Goal: Task Accomplishment & Management: Manage account settings

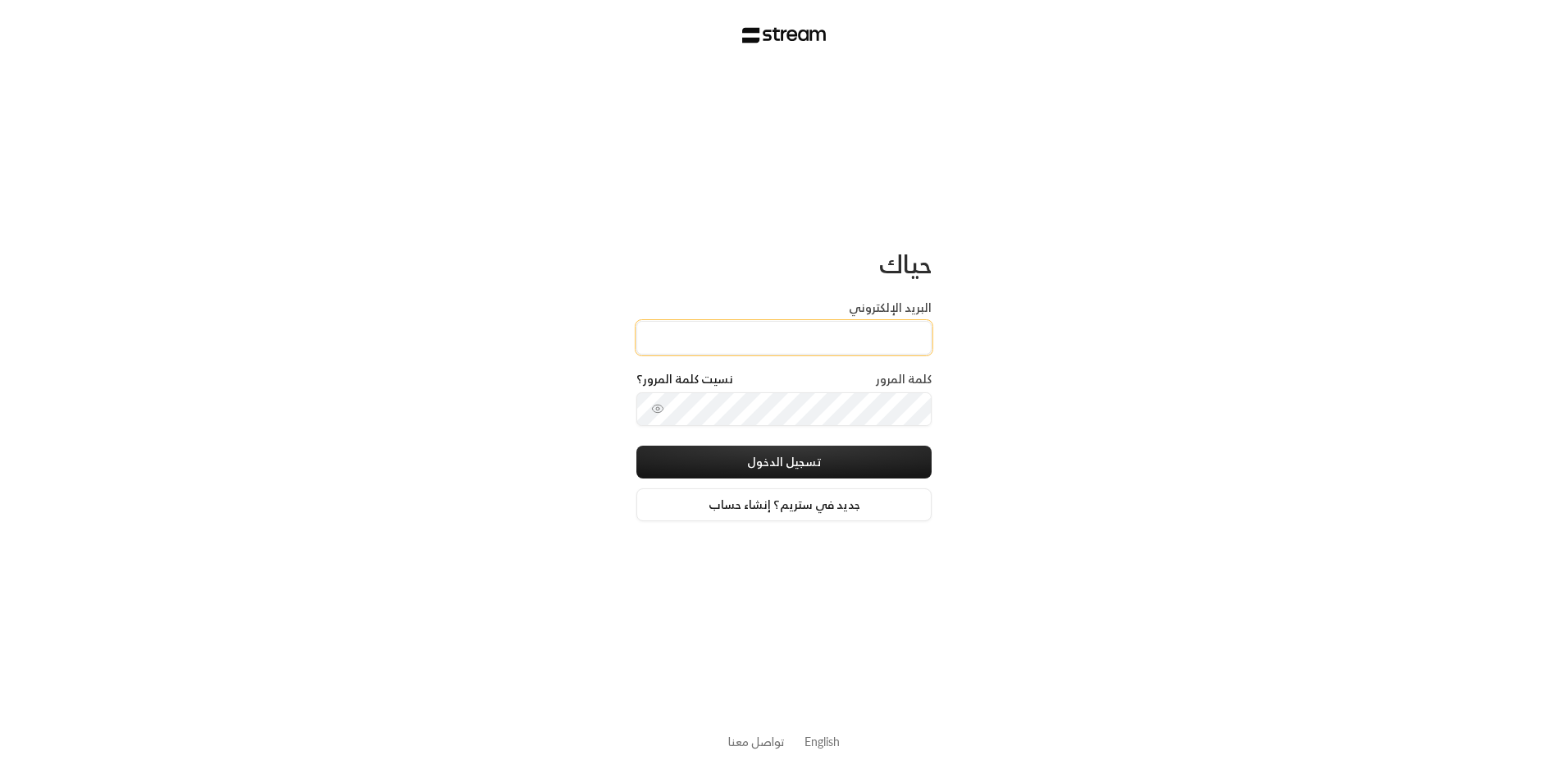
click at [848, 338] on input "البريد الإلكتروني" at bounding box center [784, 338] width 296 height 34
type input "[EMAIL_ADDRESS][DOMAIN_NAME]"
click at [825, 456] on button "تسجيل الدخول" at bounding box center [784, 462] width 296 height 33
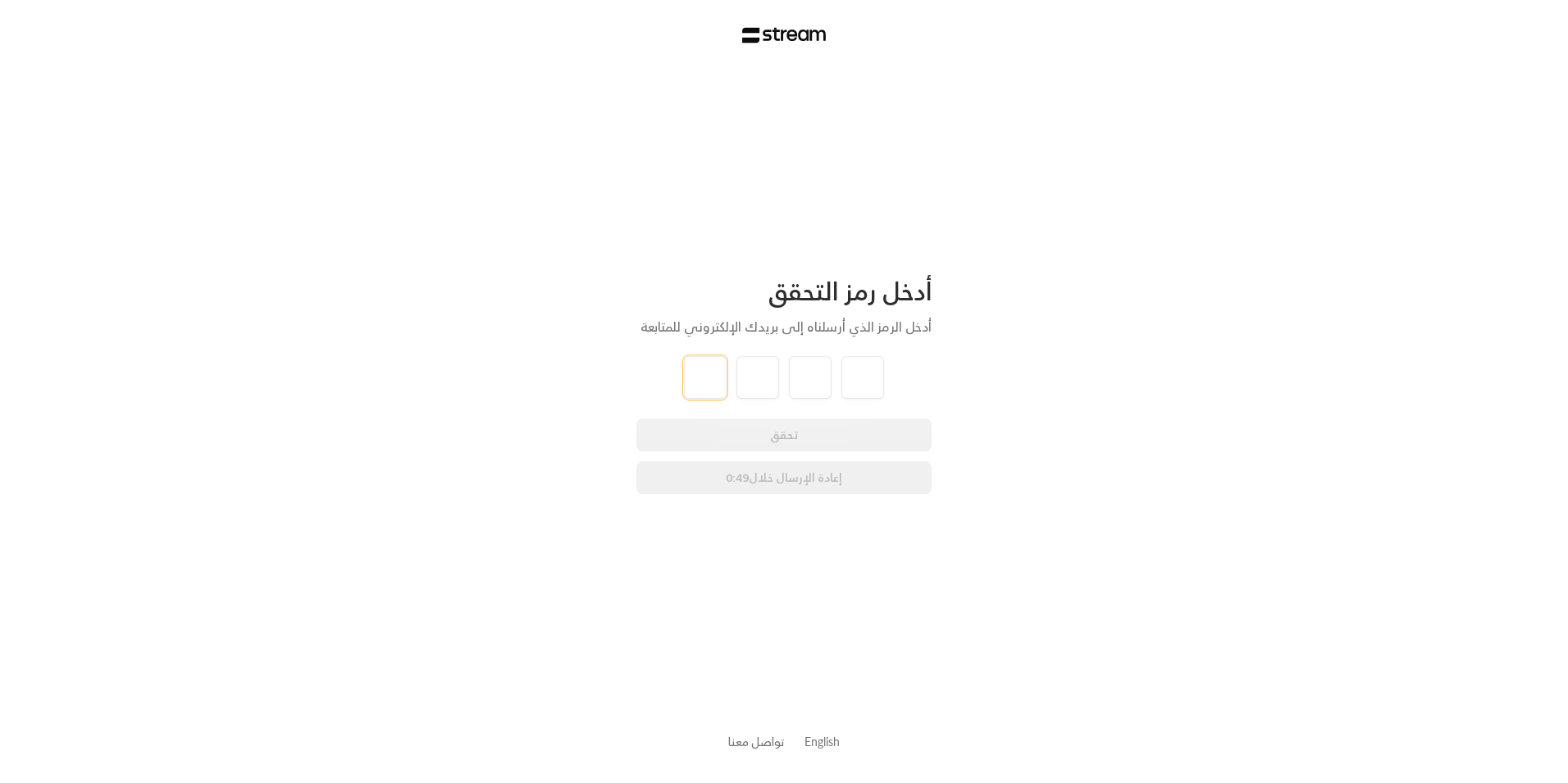
type input "5"
type input "4"
type input "5"
type input "8"
type input "3"
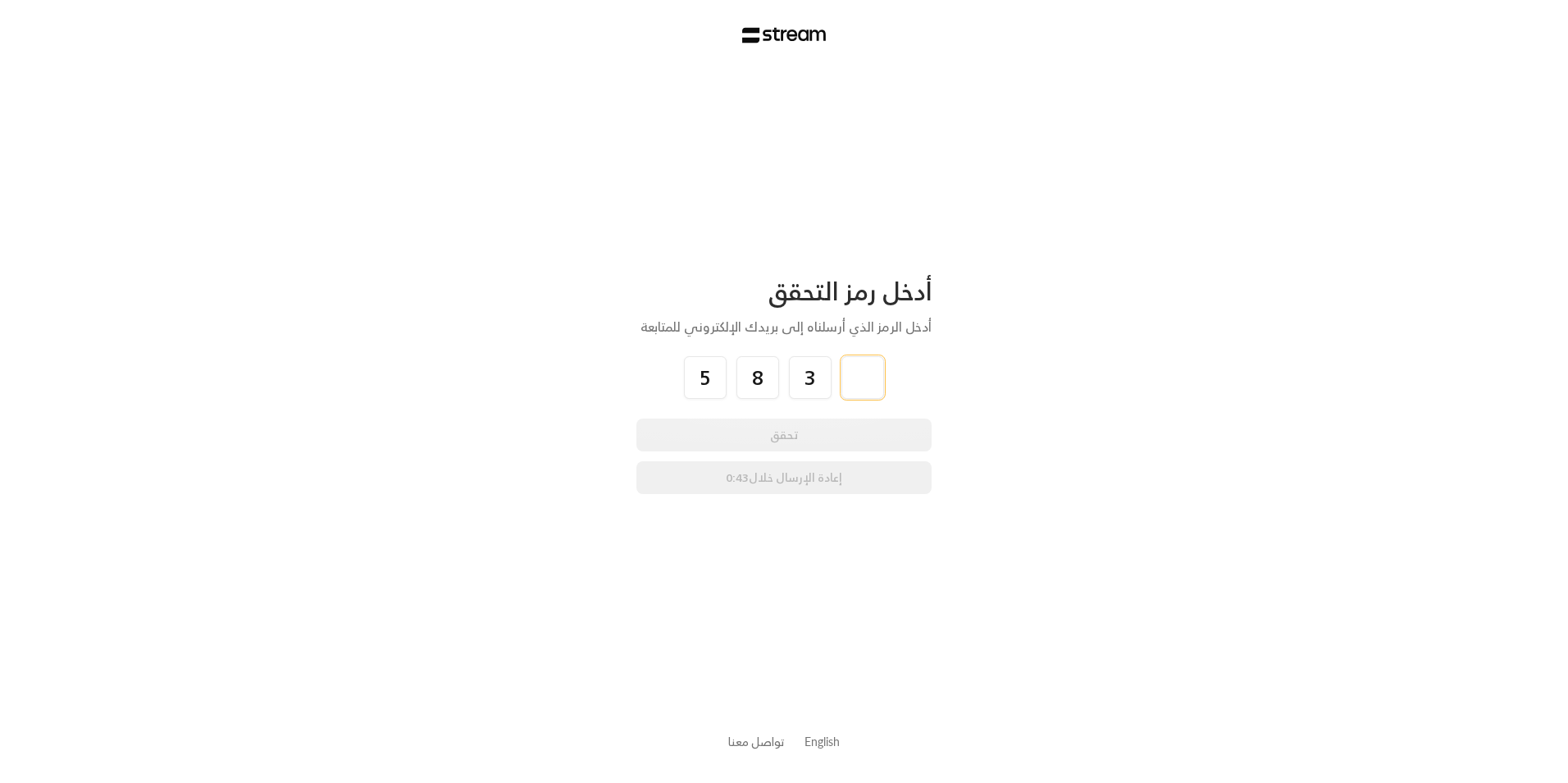
type input "1"
